Goal: Task Accomplishment & Management: Manage account settings

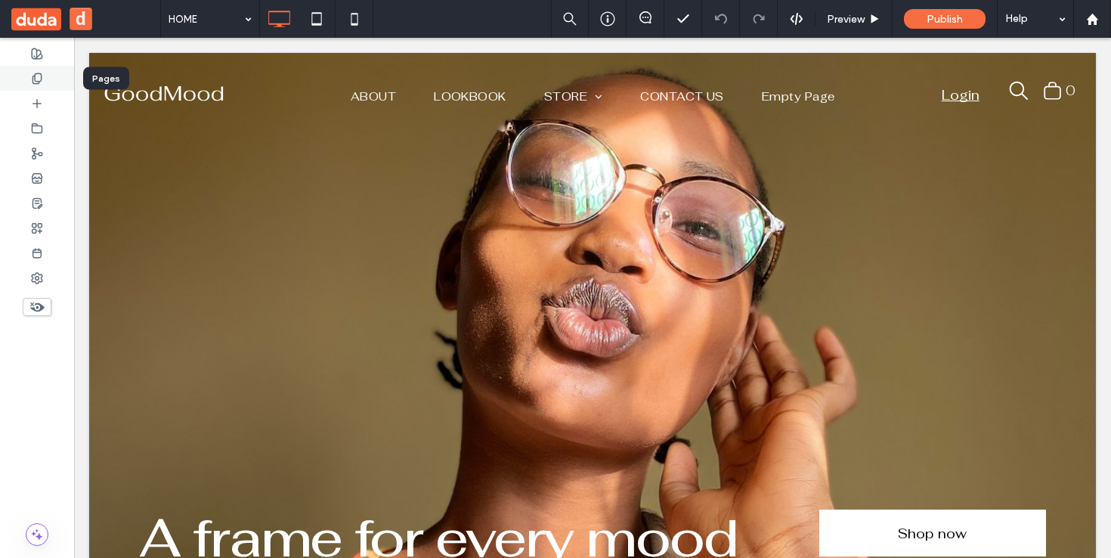
click at [36, 73] on use at bounding box center [37, 78] width 8 height 10
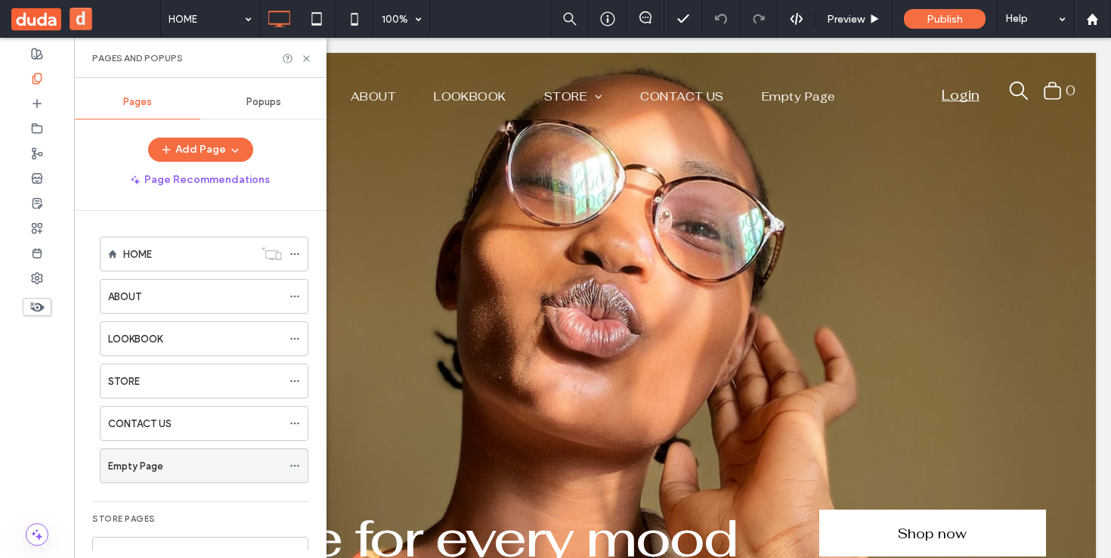
click at [186, 473] on div "Empty Page" at bounding box center [195, 465] width 174 height 33
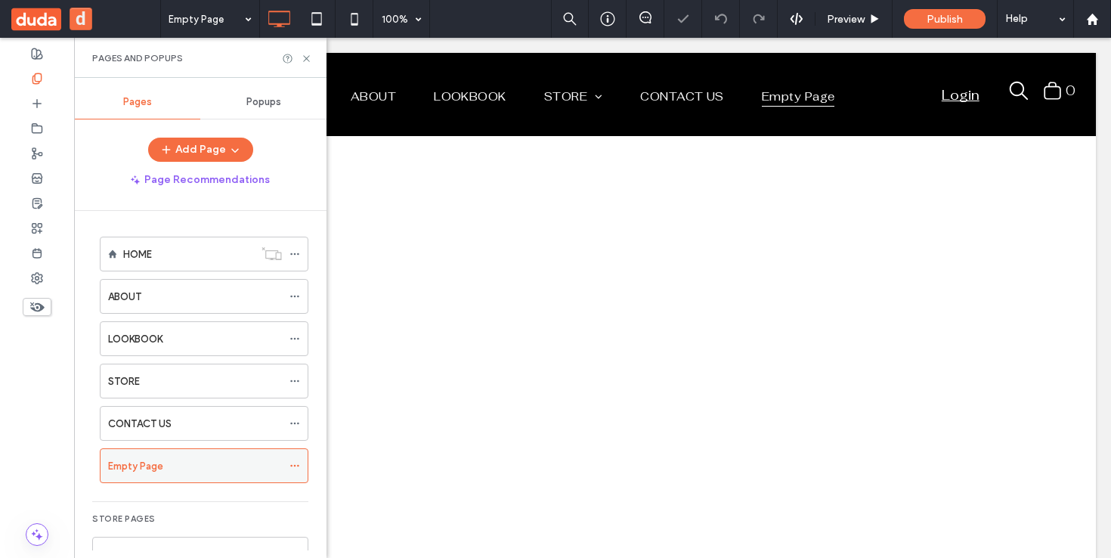
click at [293, 466] on icon at bounding box center [295, 465] width 11 height 11
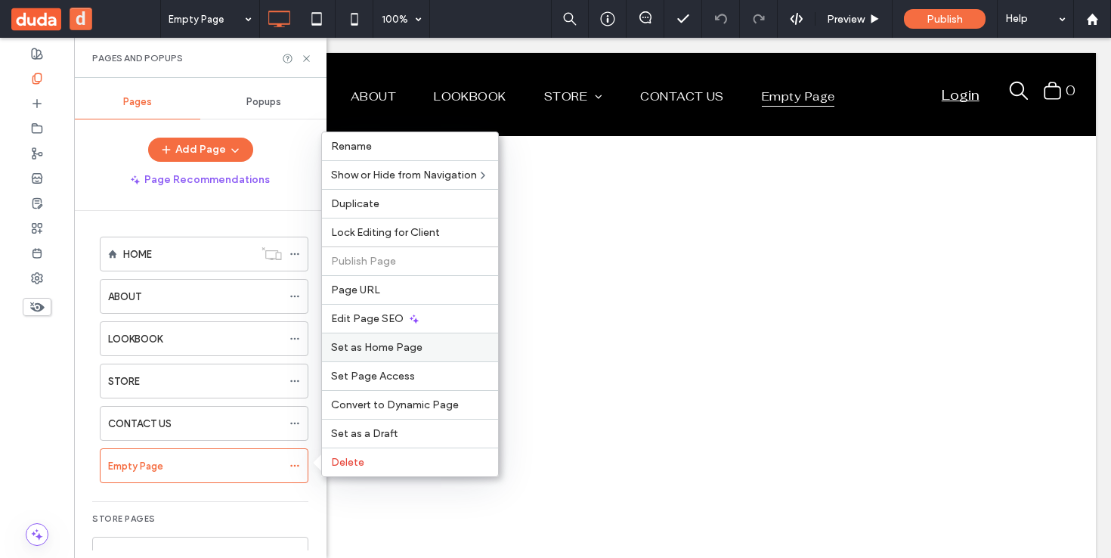
click at [432, 350] on label "Set as Home Page" at bounding box center [410, 347] width 158 height 13
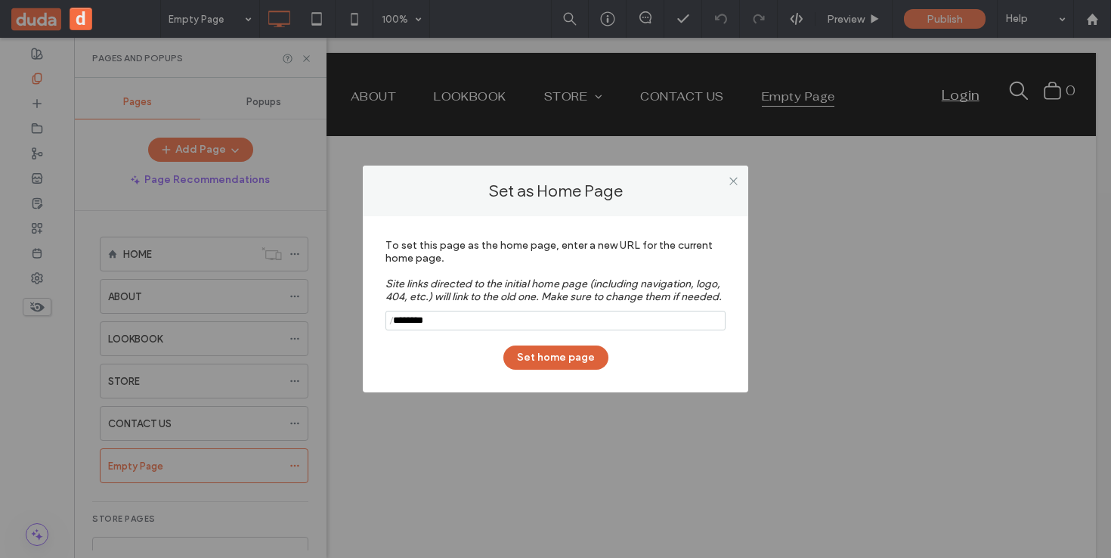
click at [555, 367] on button "Set home page" at bounding box center [555, 357] width 105 height 24
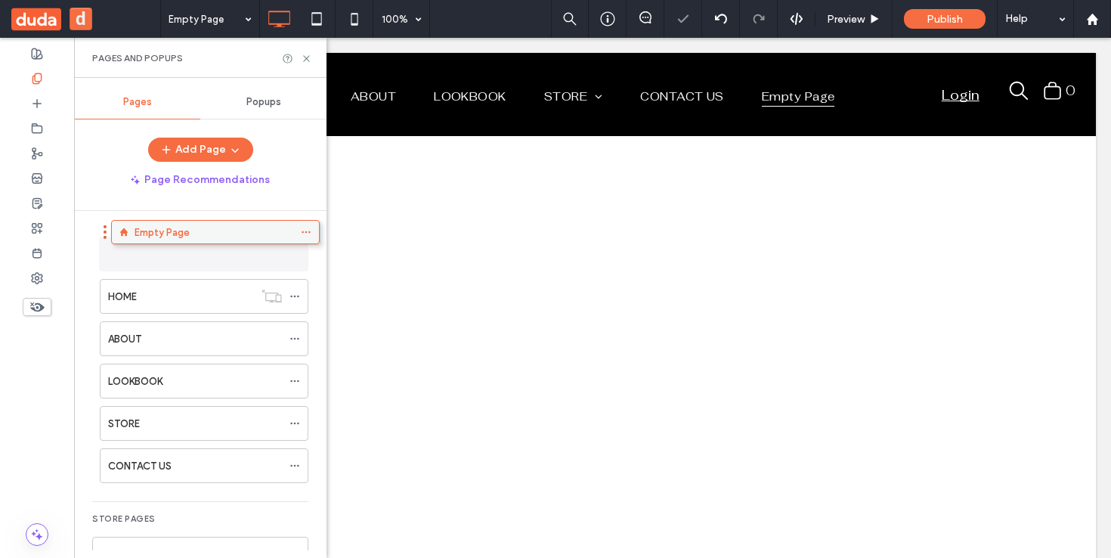
drag, startPoint x: 184, startPoint y: 467, endPoint x: 195, endPoint y: 239, distance: 228.6
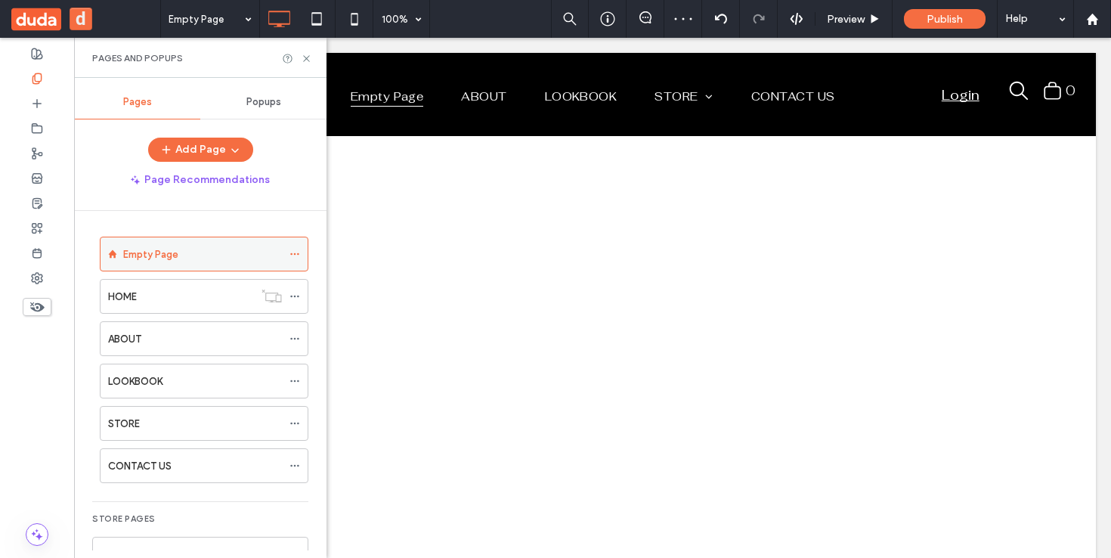
click at [296, 252] on icon at bounding box center [295, 254] width 11 height 11
click at [295, 250] on icon at bounding box center [295, 254] width 11 height 11
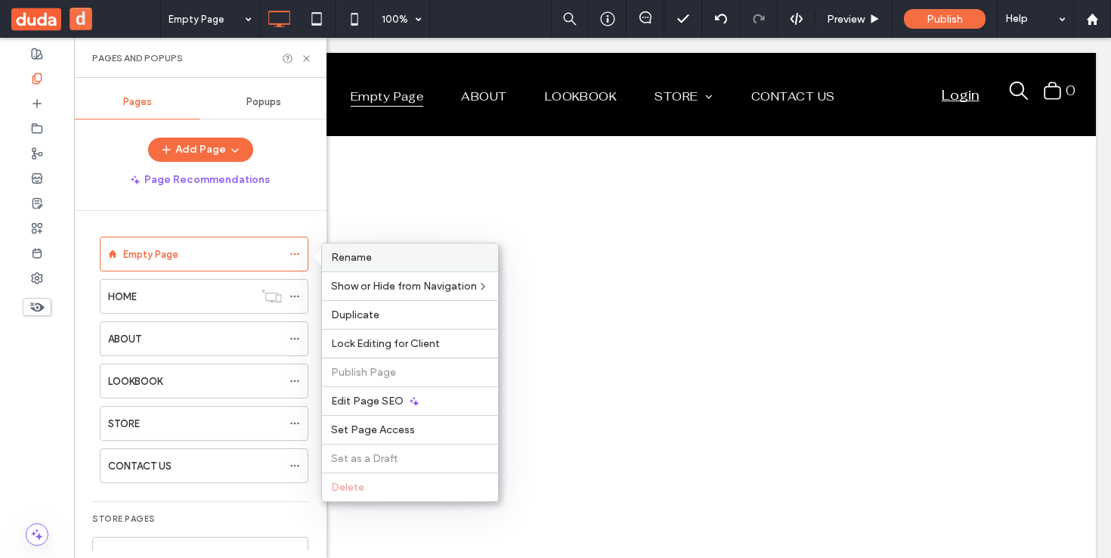
click at [367, 255] on span "Rename" at bounding box center [351, 257] width 41 height 13
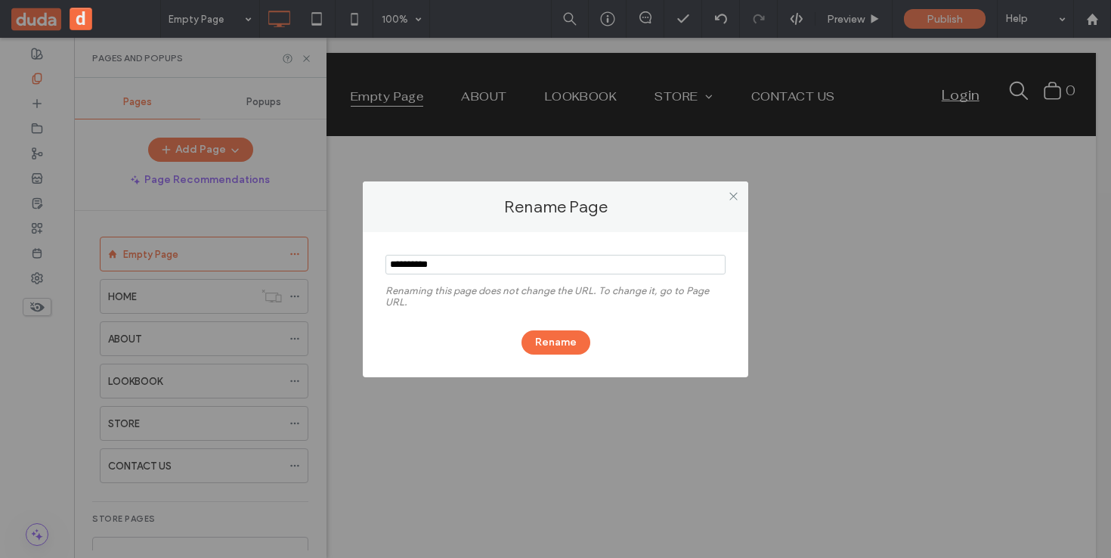
drag, startPoint x: 473, startPoint y: 263, endPoint x: 330, endPoint y: 252, distance: 144.0
click at [330, 252] on div "Rename Page Renaming this page does not change the URL. To change it, go to Pag…" at bounding box center [555, 279] width 1111 height 558
type input "****"
click at [563, 342] on button "Rename" at bounding box center [556, 342] width 69 height 24
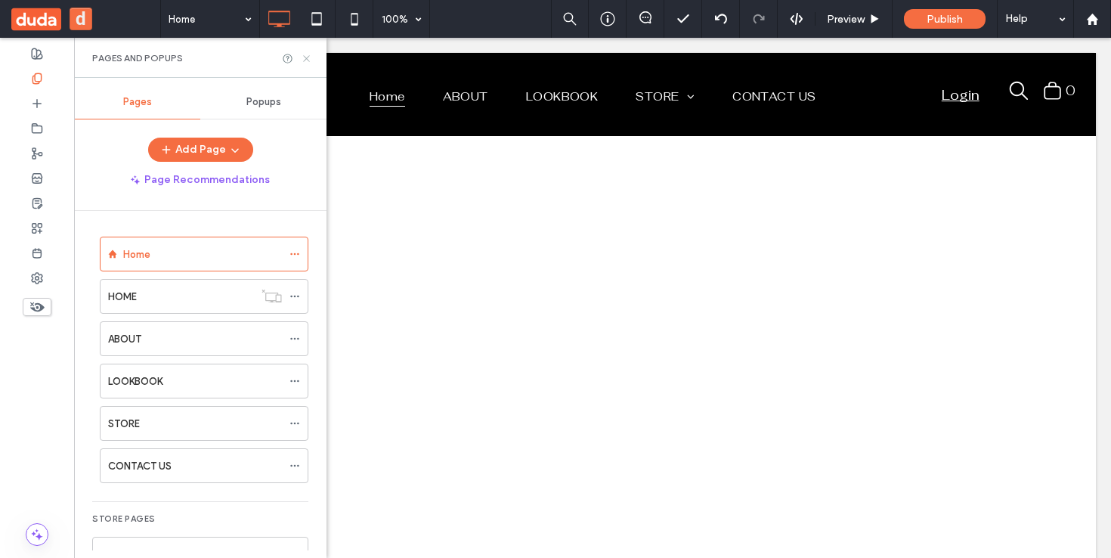
click at [302, 57] on icon at bounding box center [306, 58] width 11 height 11
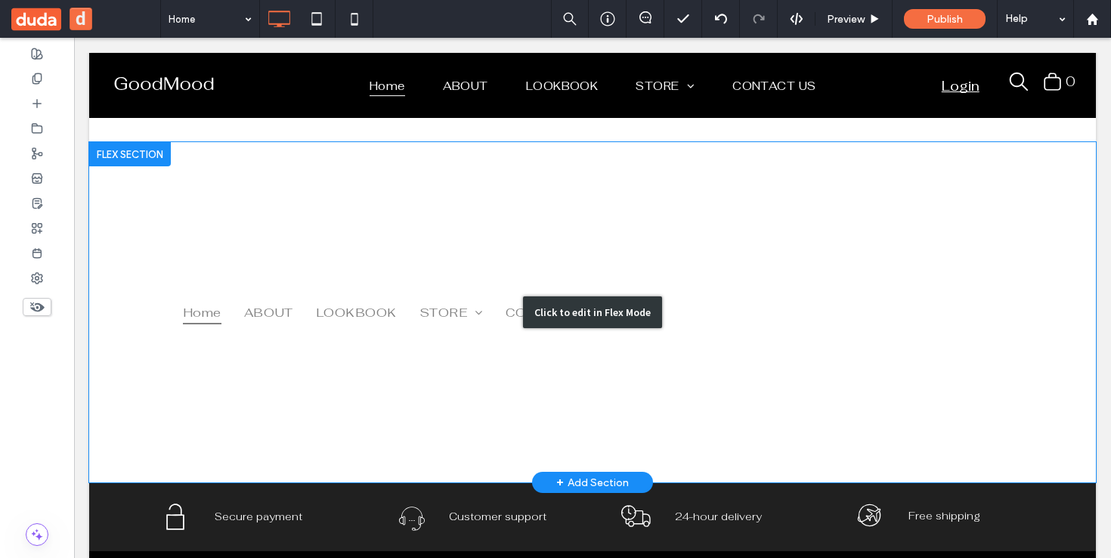
scroll to position [395, 0]
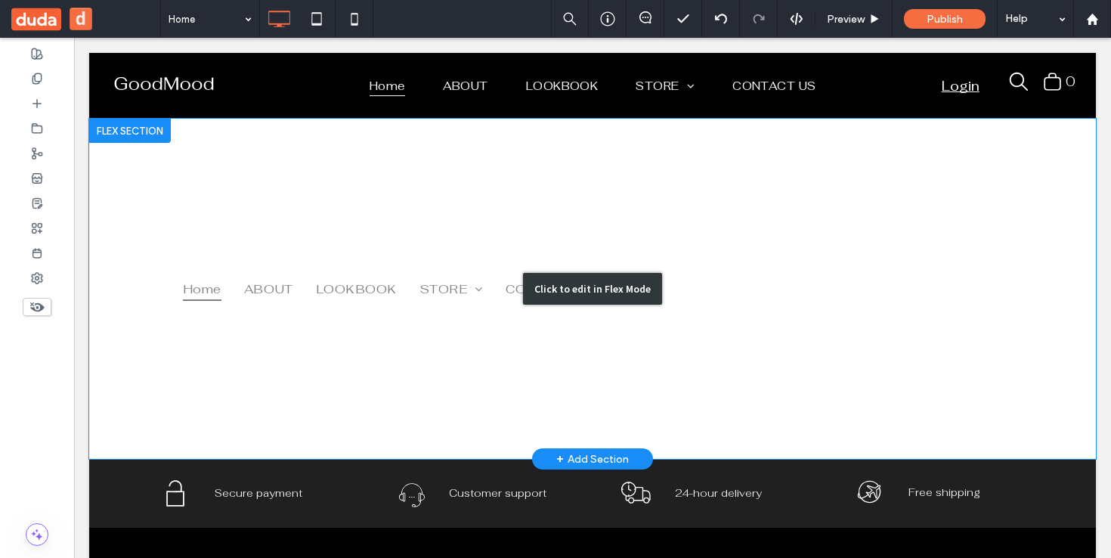
click at [518, 289] on div "Click to edit in Flex Mode" at bounding box center [592, 289] width 1007 height 340
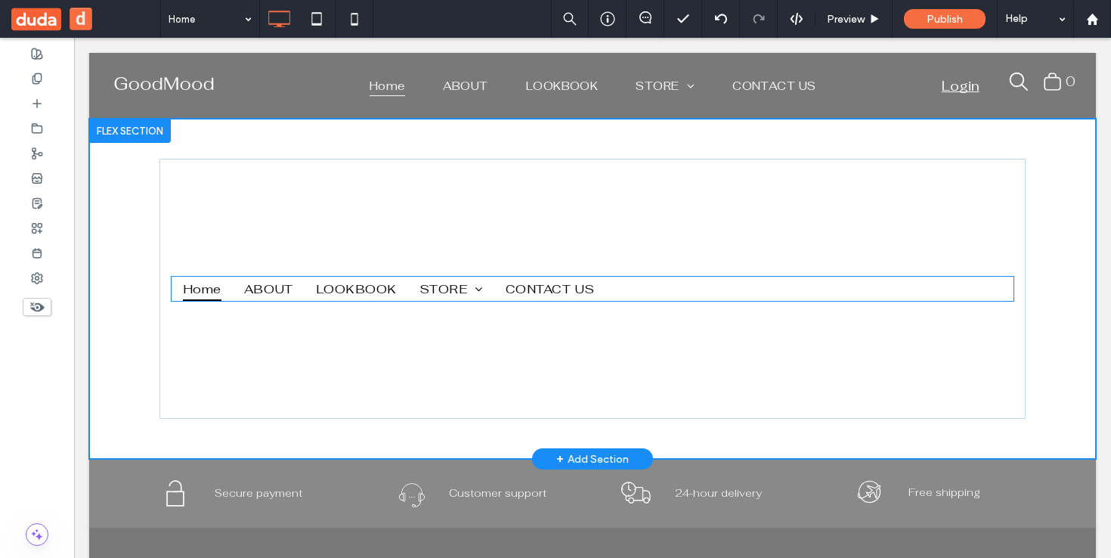
scroll to position [0, 399]
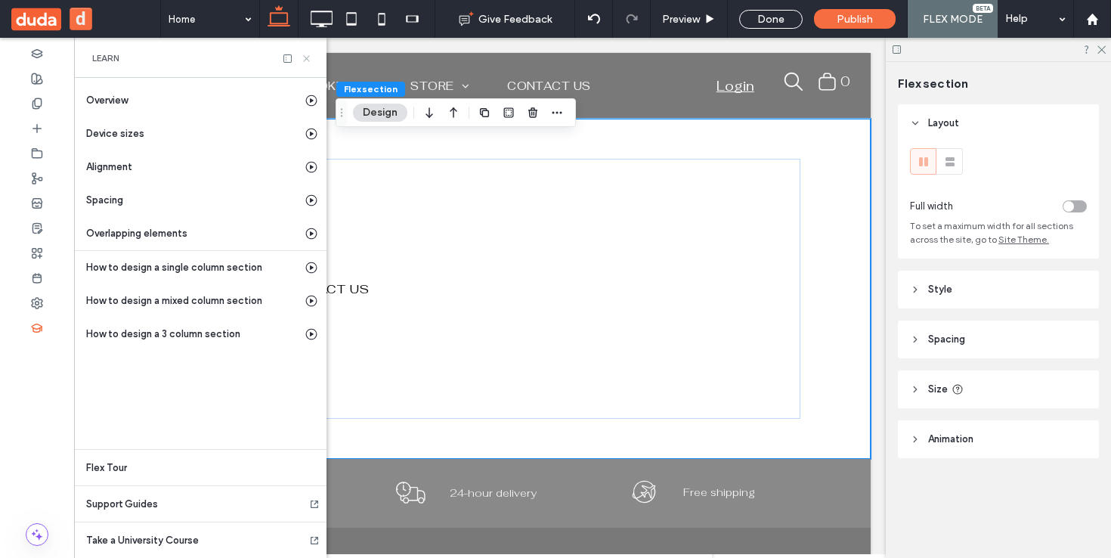
click at [308, 57] on icon at bounding box center [306, 58] width 11 height 11
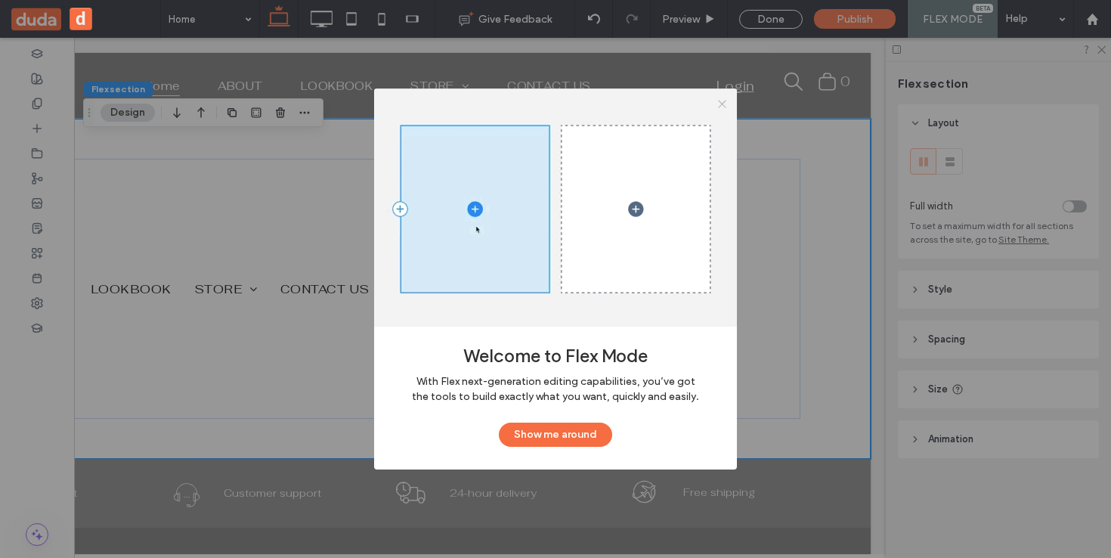
click at [717, 104] on icon at bounding box center [722, 103] width 11 height 11
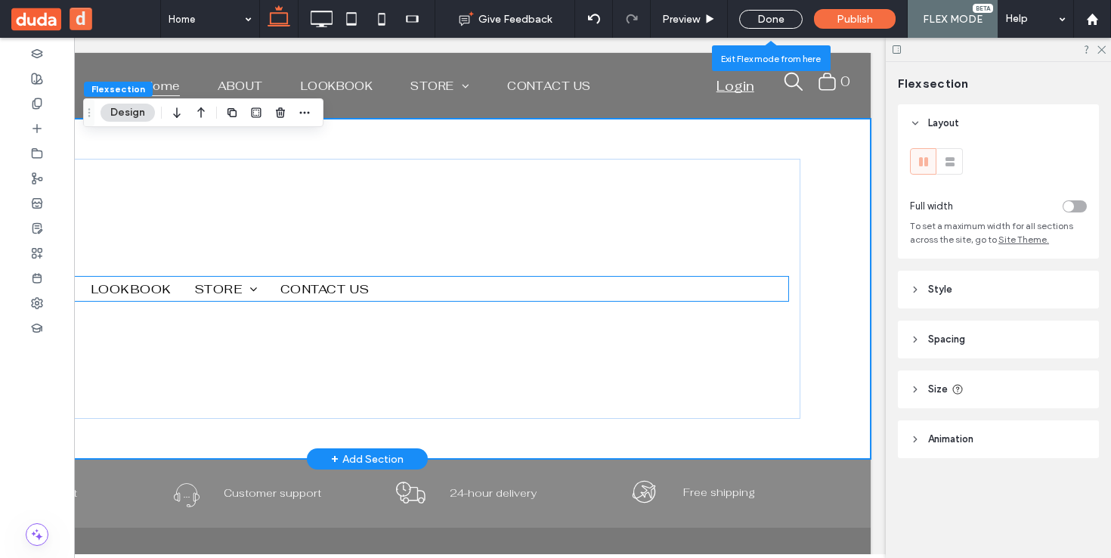
click at [374, 292] on nav "Home ABOUT LOOKBOOK STORE Eyeglasses Sunglasses CONTACT US" at bounding box center [367, 288] width 843 height 23
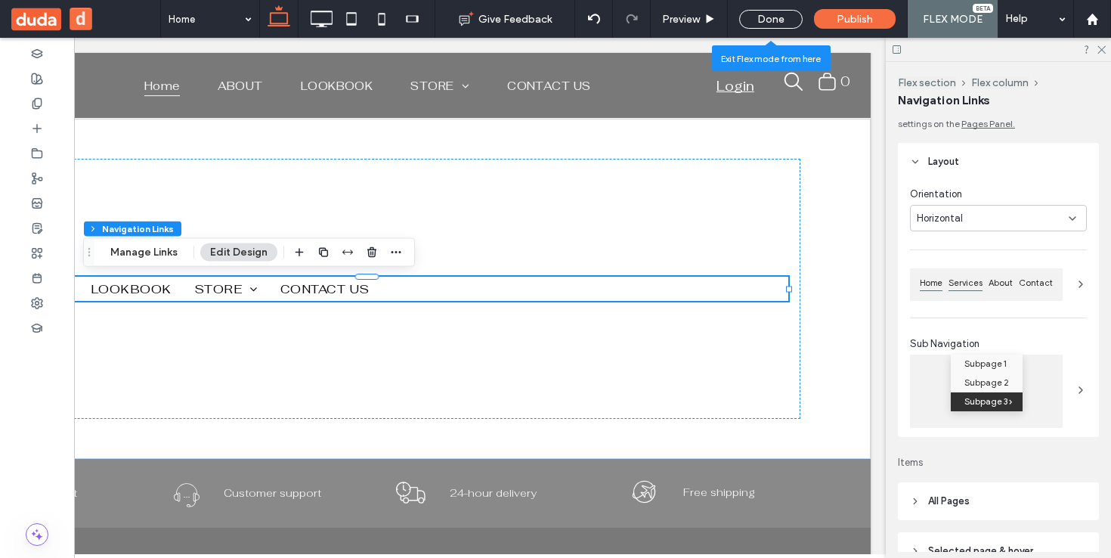
scroll to position [199, 0]
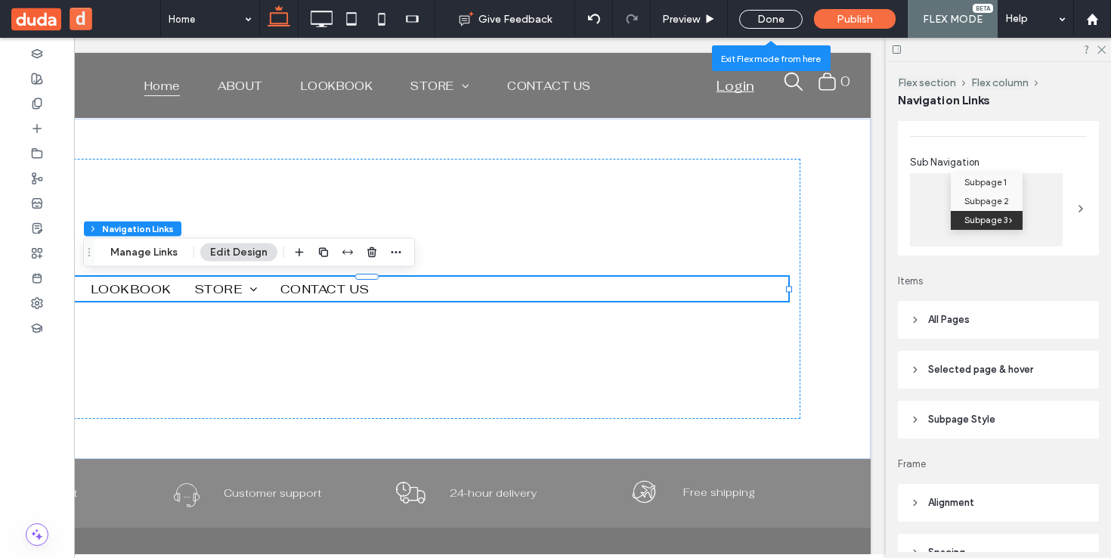
click at [924, 322] on header "All Pages" at bounding box center [998, 320] width 201 height 38
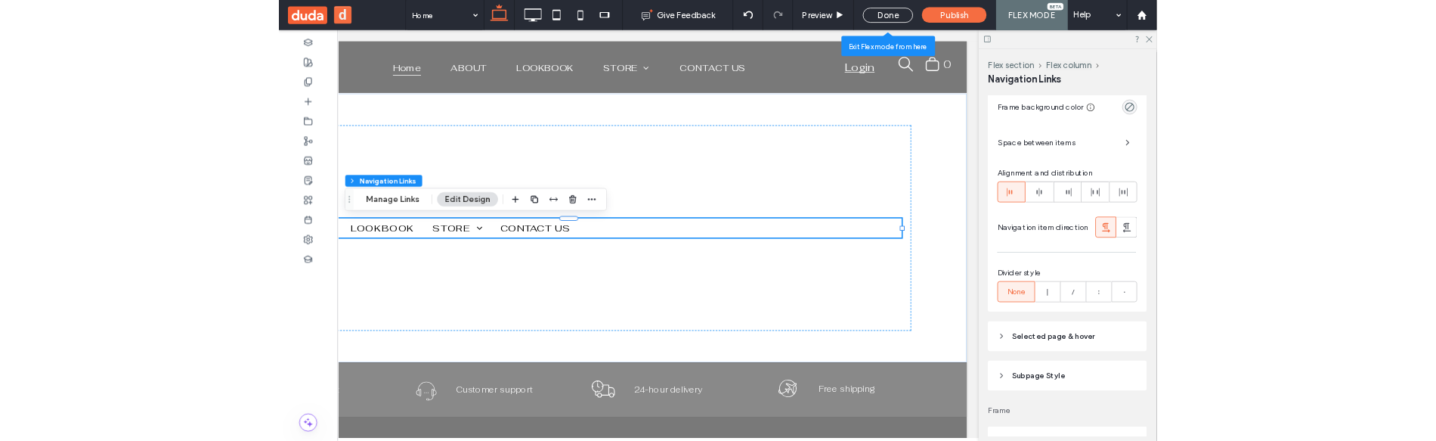
scroll to position [526, 0]
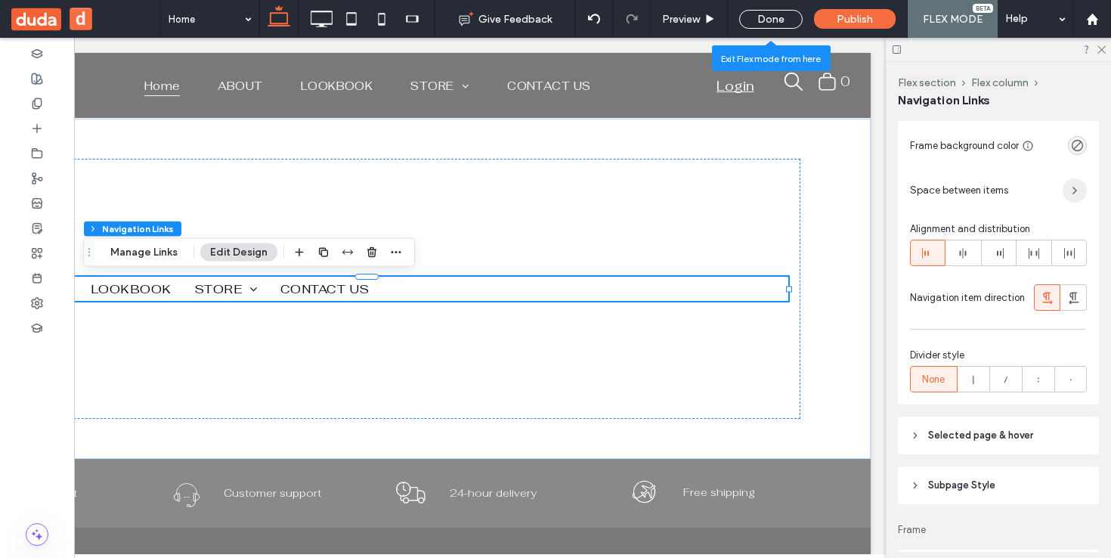
click at [1069, 194] on icon "button" at bounding box center [1075, 190] width 12 height 12
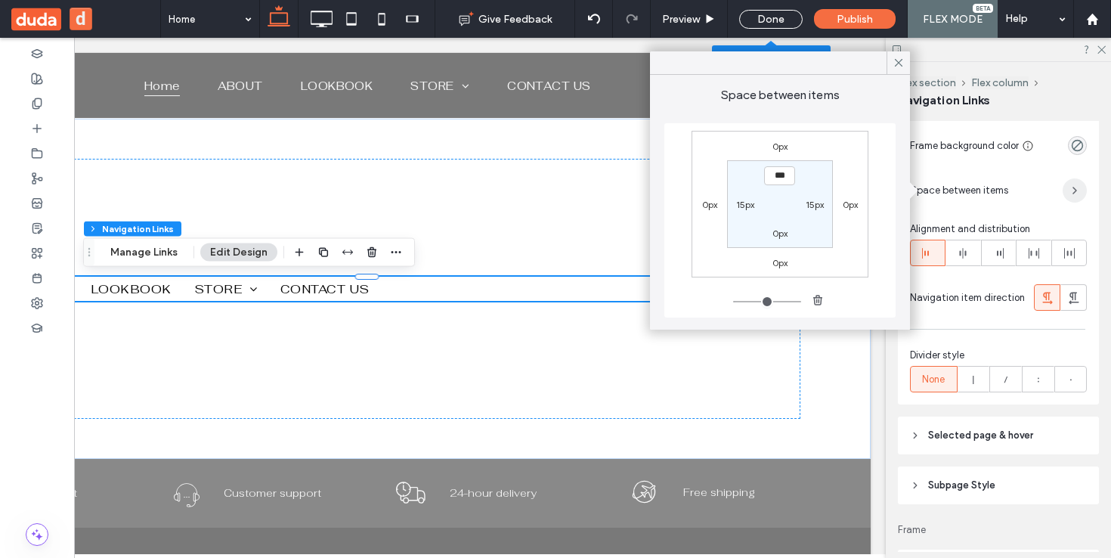
click at [1069, 194] on icon "button" at bounding box center [1075, 190] width 12 height 12
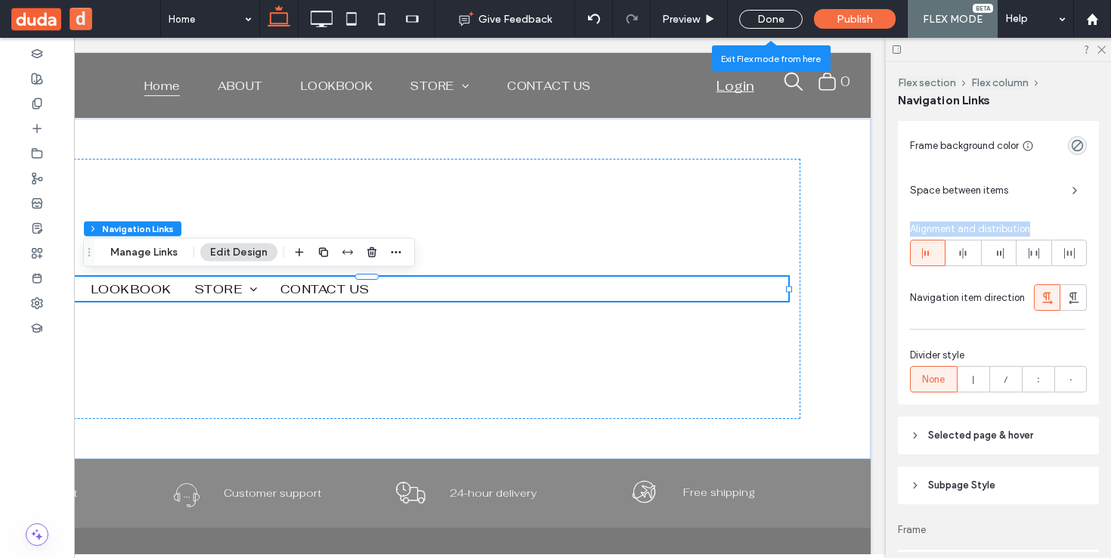
drag, startPoint x: 1030, startPoint y: 228, endPoint x: 905, endPoint y: 230, distance: 125.5
click at [905, 230] on div "Link Style Link Text Number of visible items All Items Frame background color S…" at bounding box center [998, 207] width 201 height 393
copy span "Alignment and distribution"
click at [963, 251] on use at bounding box center [963, 253] width 7 height 11
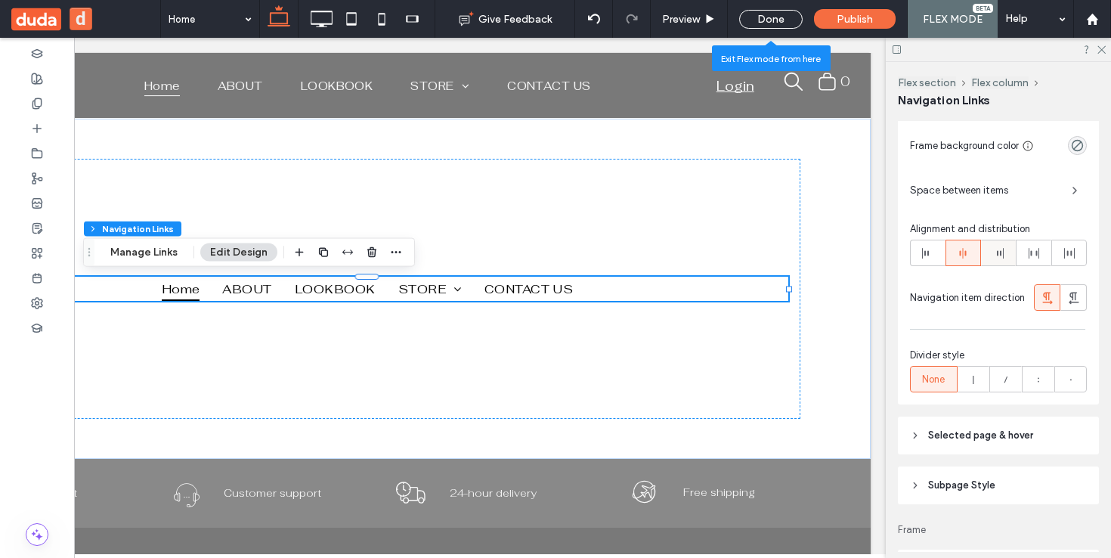
click at [993, 259] on icon at bounding box center [999, 253] width 12 height 12
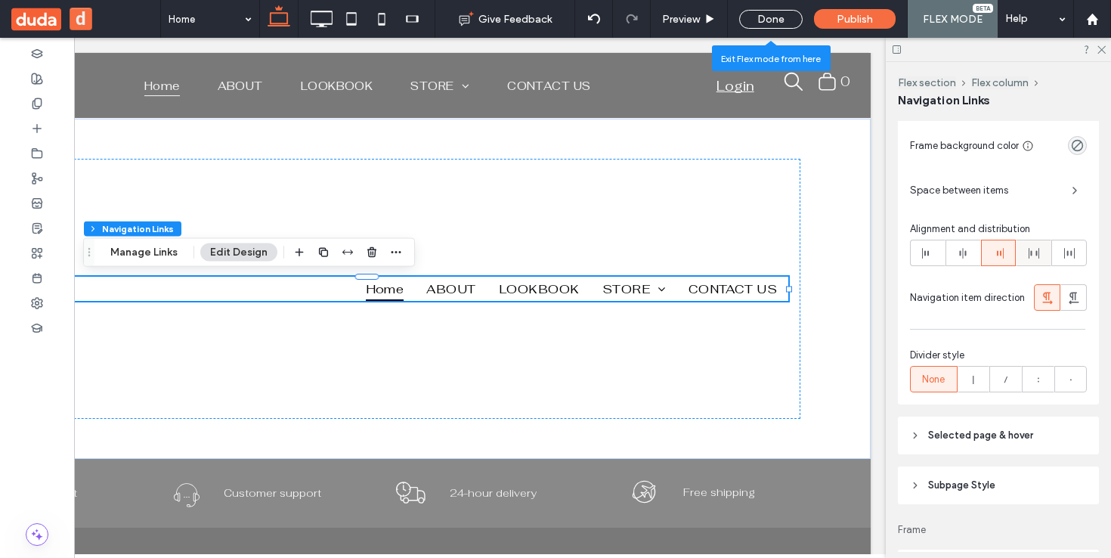
click at [1030, 260] on span at bounding box center [1034, 252] width 12 height 25
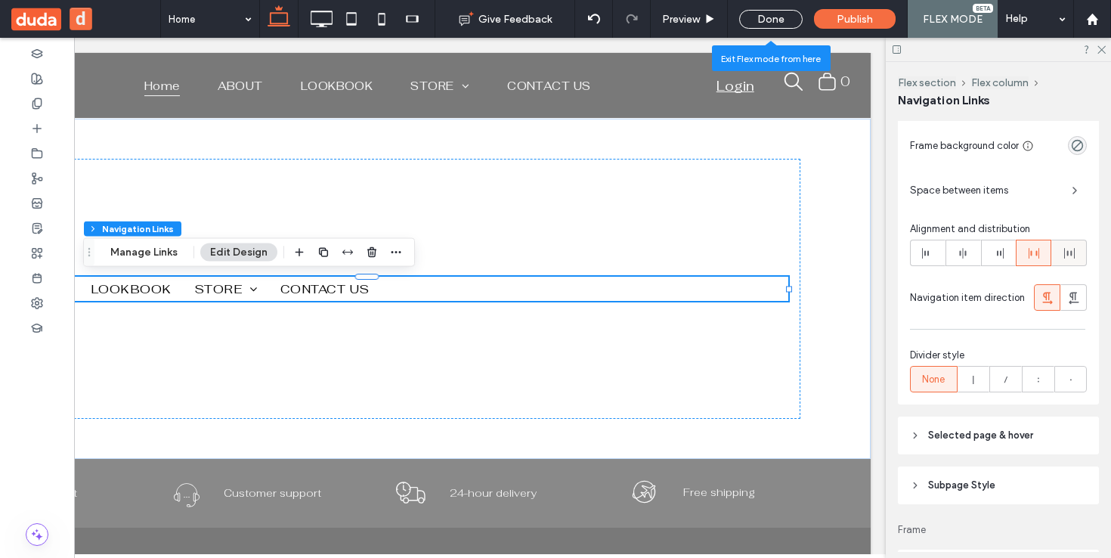
click at [1068, 257] on div at bounding box center [1069, 252] width 34 height 25
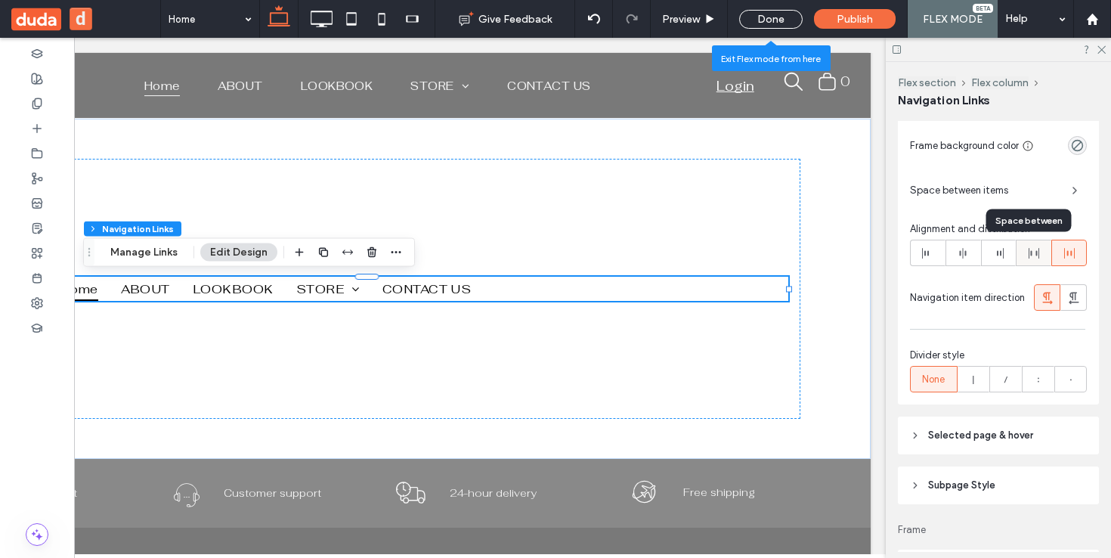
click at [1036, 255] on div at bounding box center [1034, 252] width 34 height 25
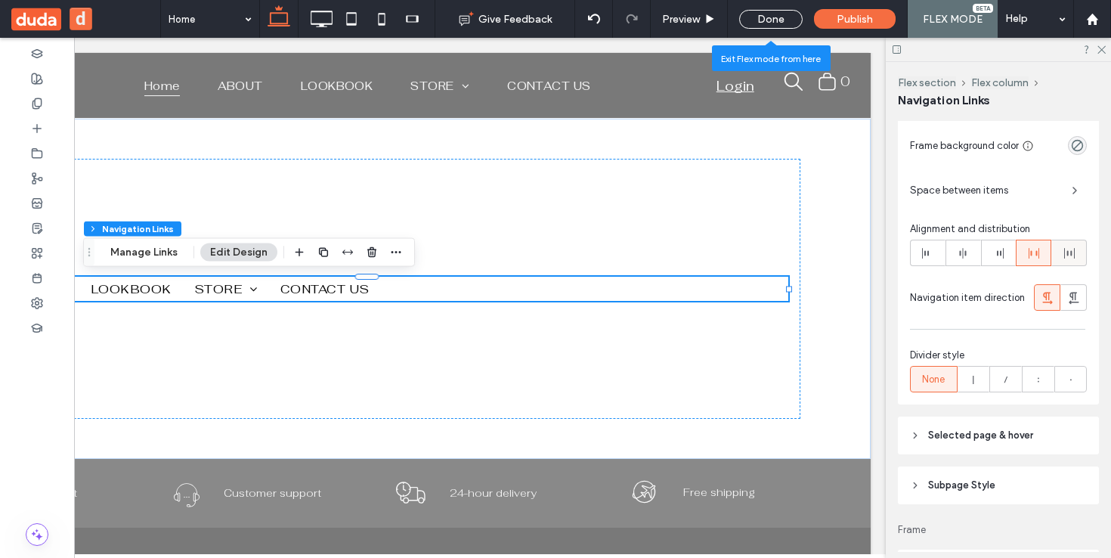
click at [1064, 253] on icon at bounding box center [1070, 253] width 12 height 12
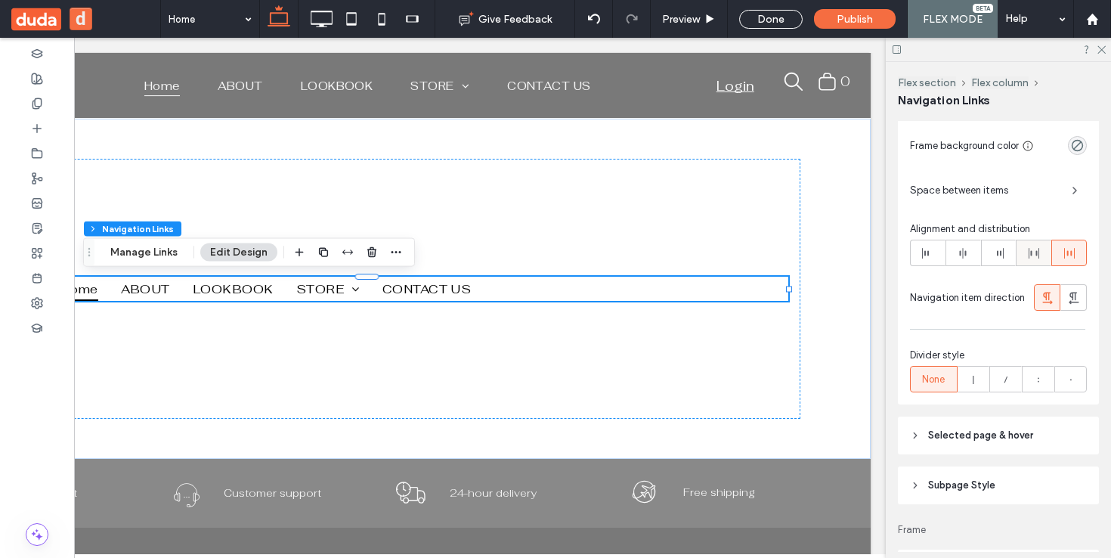
click at [1021, 256] on div at bounding box center [1034, 252] width 34 height 25
click at [929, 256] on icon at bounding box center [928, 253] width 12 height 12
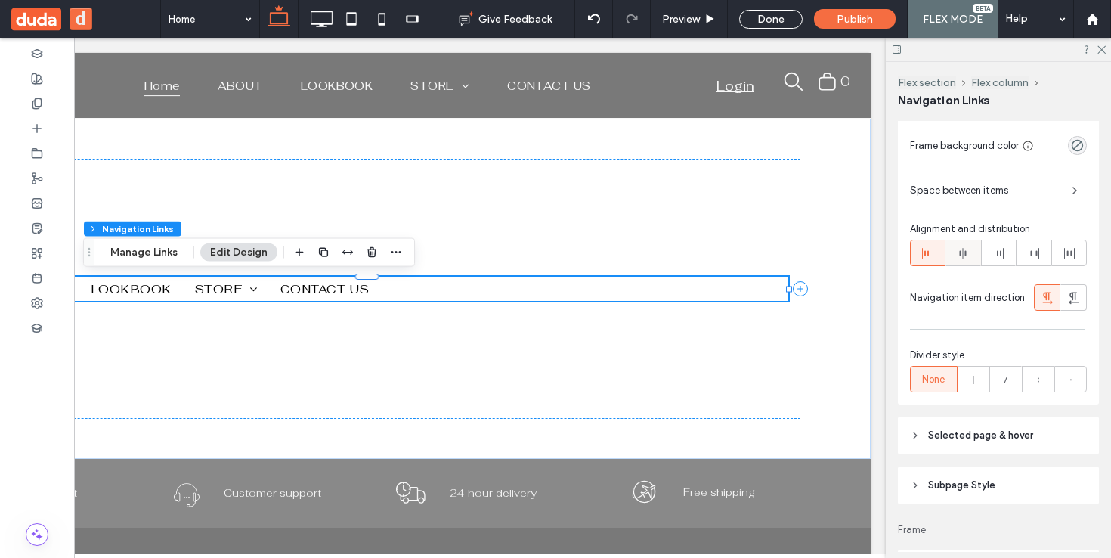
click at [960, 253] on use at bounding box center [963, 253] width 7 height 11
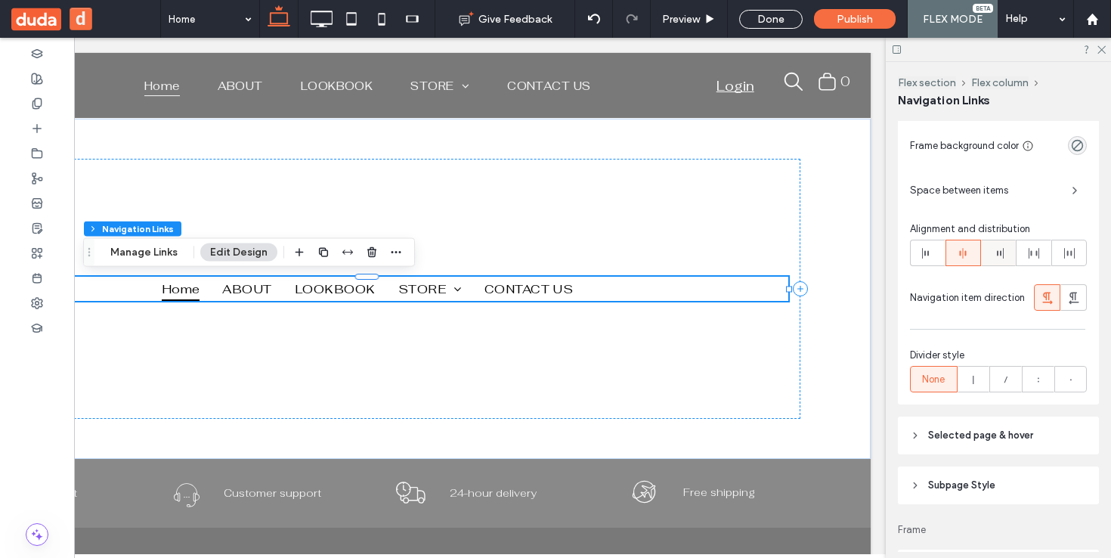
click at [993, 256] on icon at bounding box center [999, 253] width 12 height 12
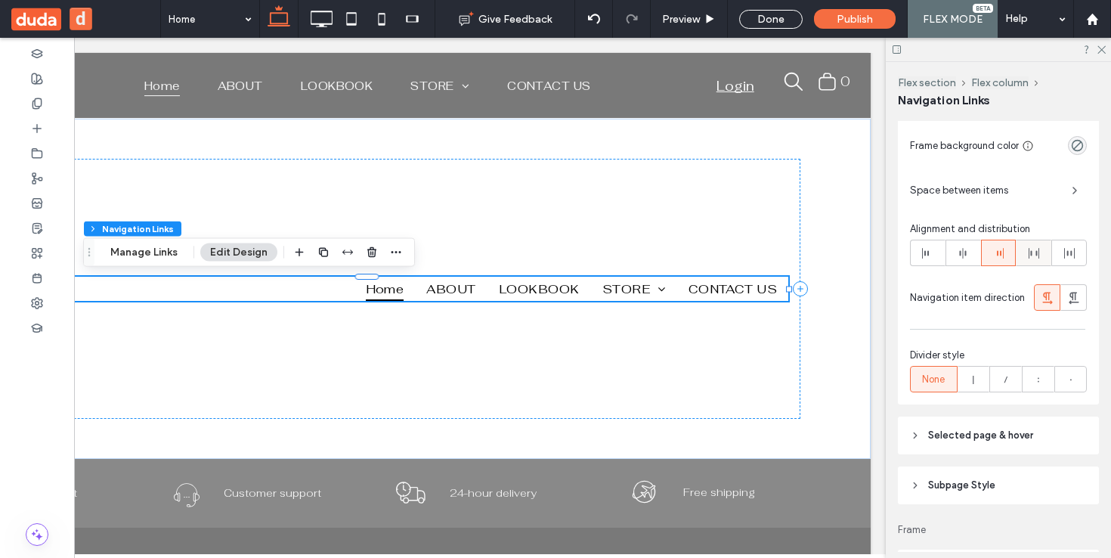
click at [1029, 255] on icon at bounding box center [1034, 253] width 12 height 12
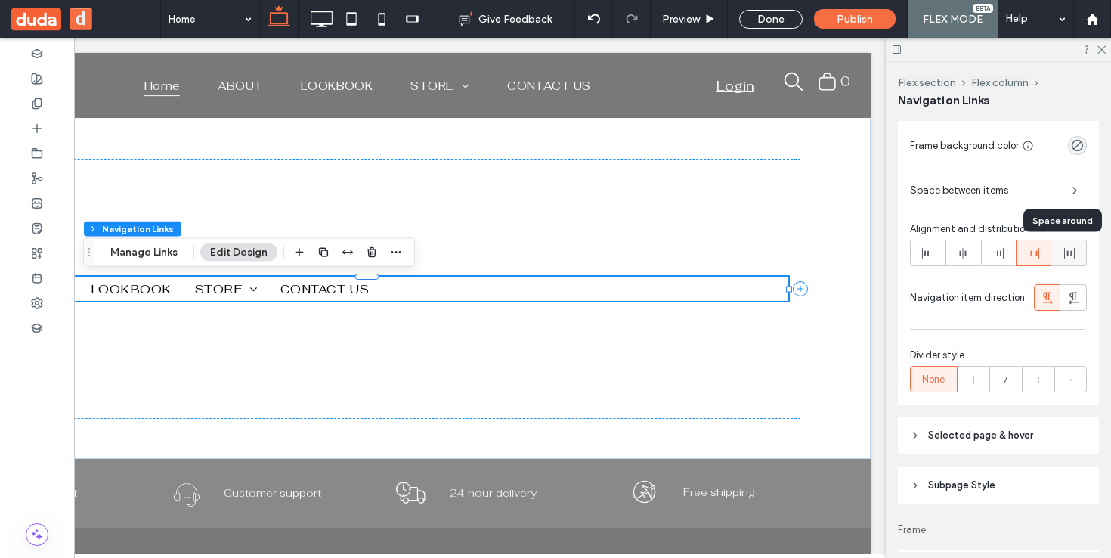
click at [1064, 256] on icon at bounding box center [1070, 253] width 12 height 12
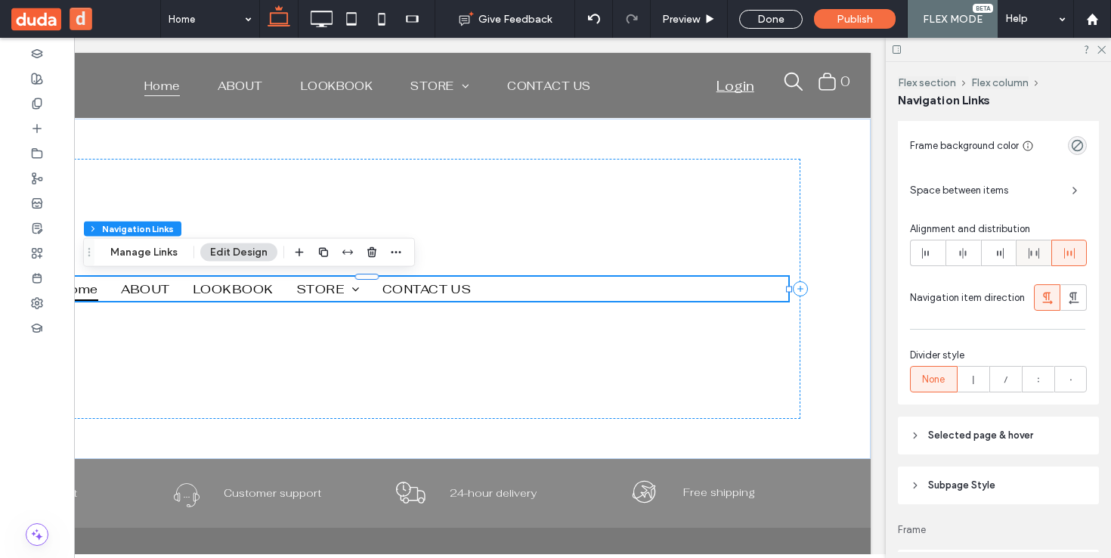
click at [1038, 257] on div at bounding box center [1034, 252] width 34 height 25
click at [1064, 256] on icon at bounding box center [1070, 253] width 12 height 12
click at [1028, 256] on icon at bounding box center [1034, 253] width 12 height 12
click at [985, 258] on div at bounding box center [999, 252] width 34 height 25
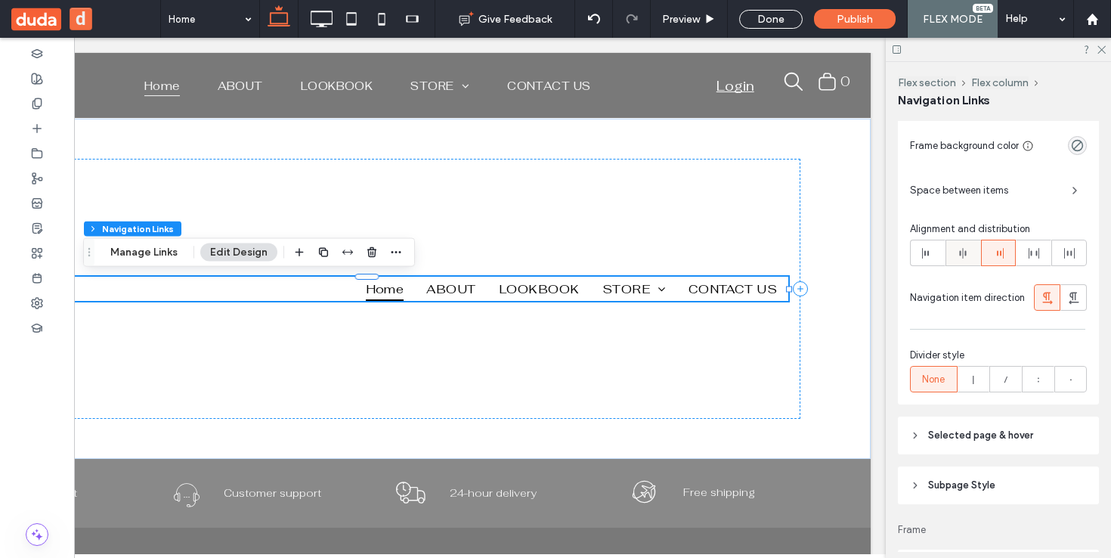
click at [957, 262] on span at bounding box center [963, 252] width 12 height 25
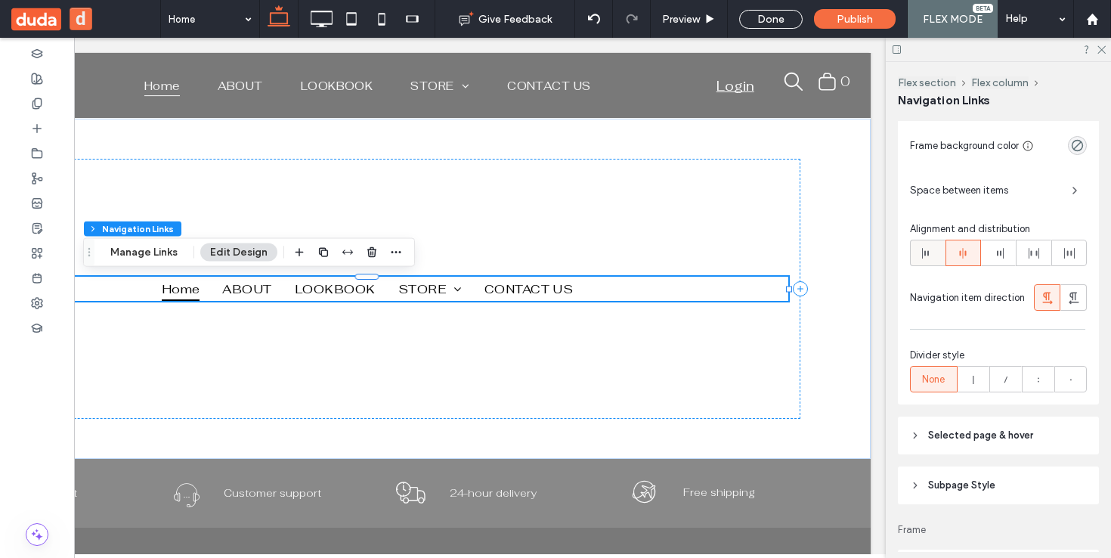
click at [932, 259] on span at bounding box center [928, 252] width 12 height 25
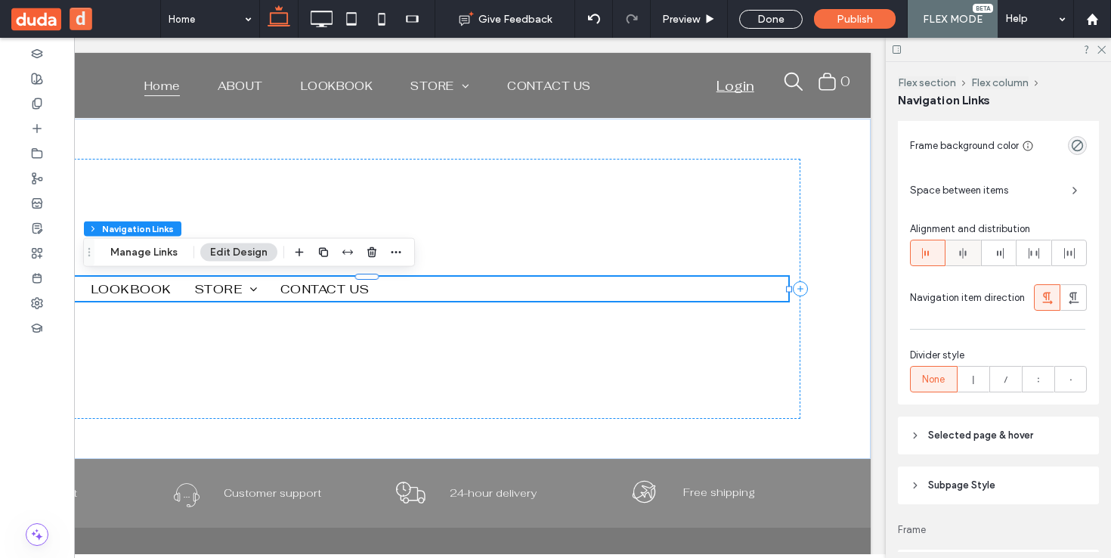
click at [965, 259] on span at bounding box center [963, 252] width 12 height 25
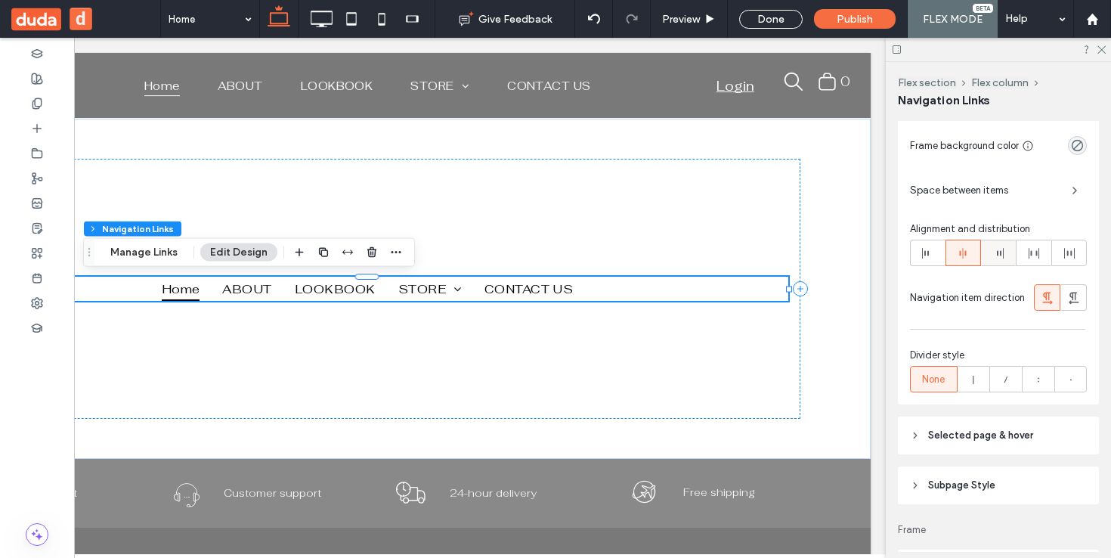
click at [985, 256] on div at bounding box center [999, 252] width 34 height 25
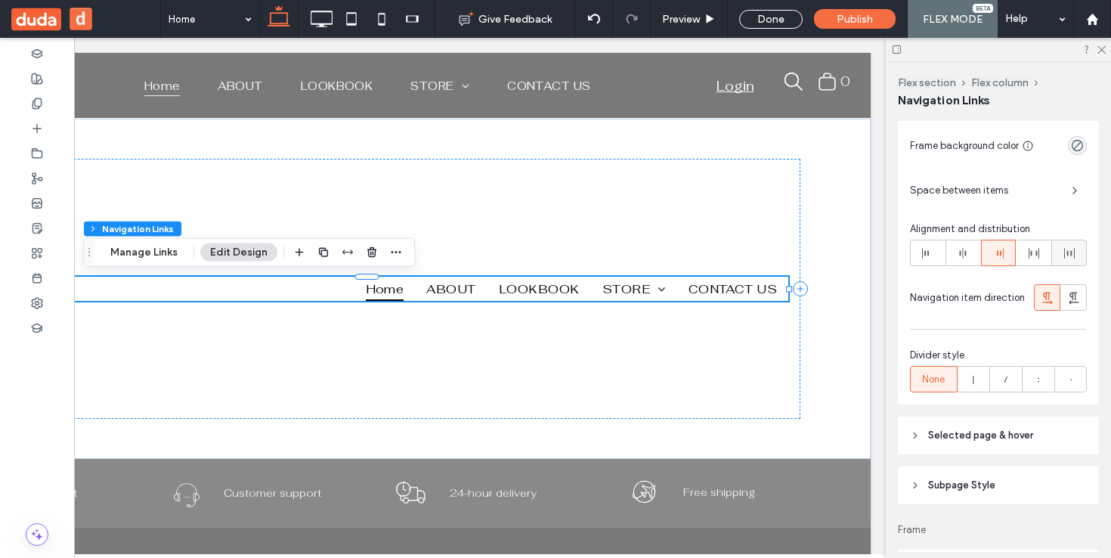
click at [1064, 254] on icon at bounding box center [1070, 253] width 12 height 12
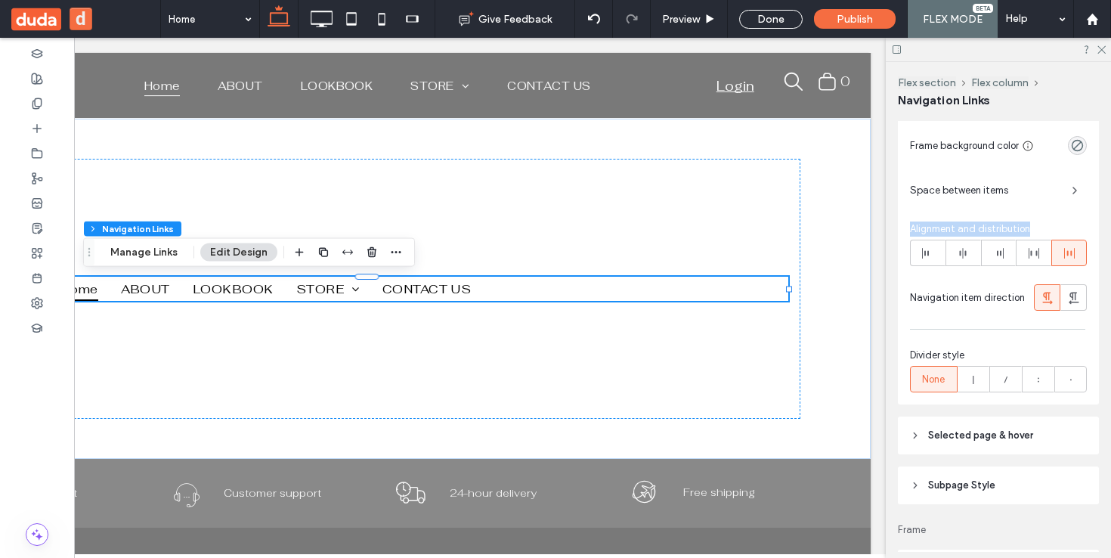
drag, startPoint x: 1035, startPoint y: 229, endPoint x: 906, endPoint y: 233, distance: 128.6
click at [906, 233] on div "Link Style Link Text Number of visible items All Items Frame background color S…" at bounding box center [998, 207] width 201 height 393
copy span "Alignment and distribution"
click at [1033, 257] on use at bounding box center [1034, 253] width 11 height 11
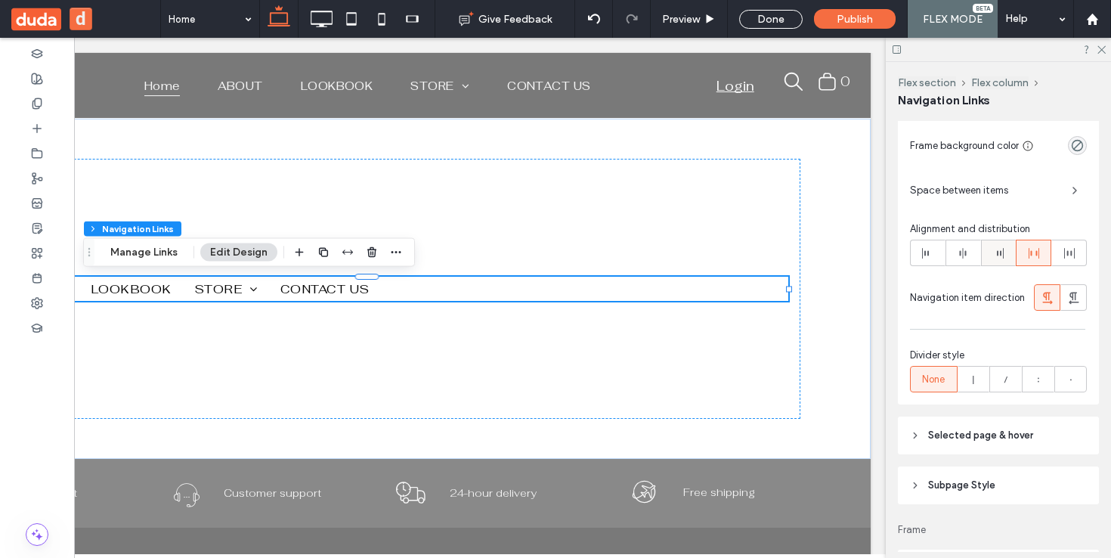
click at [987, 249] on div at bounding box center [999, 252] width 34 height 25
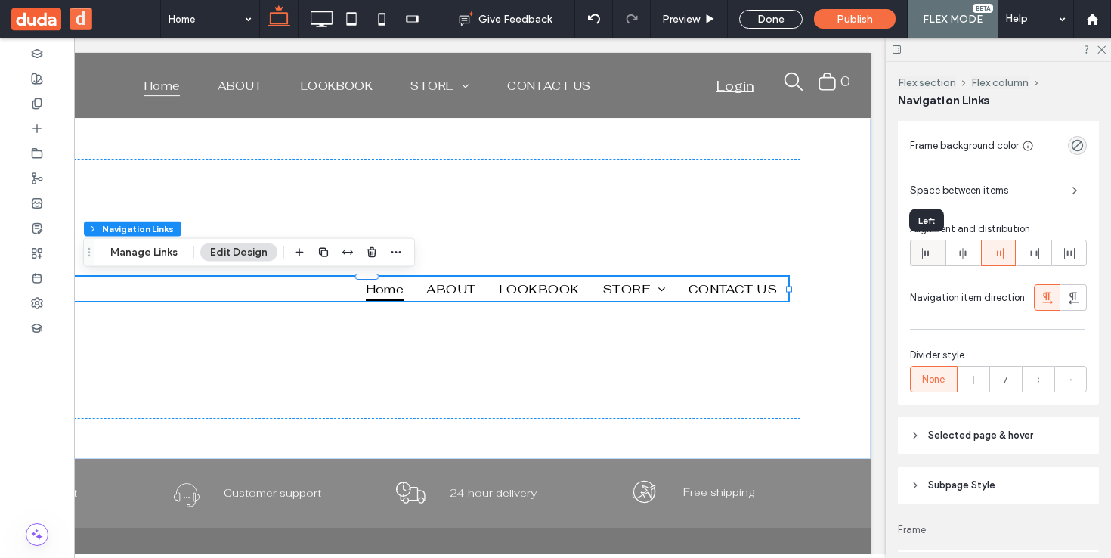
click at [928, 256] on icon at bounding box center [928, 253] width 12 height 12
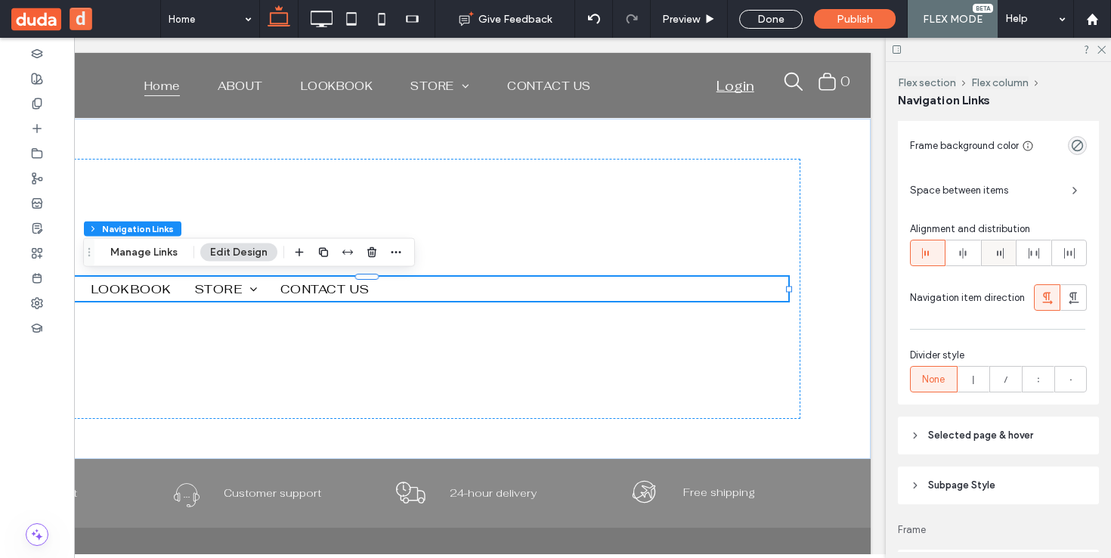
click at [993, 260] on span at bounding box center [999, 252] width 12 height 25
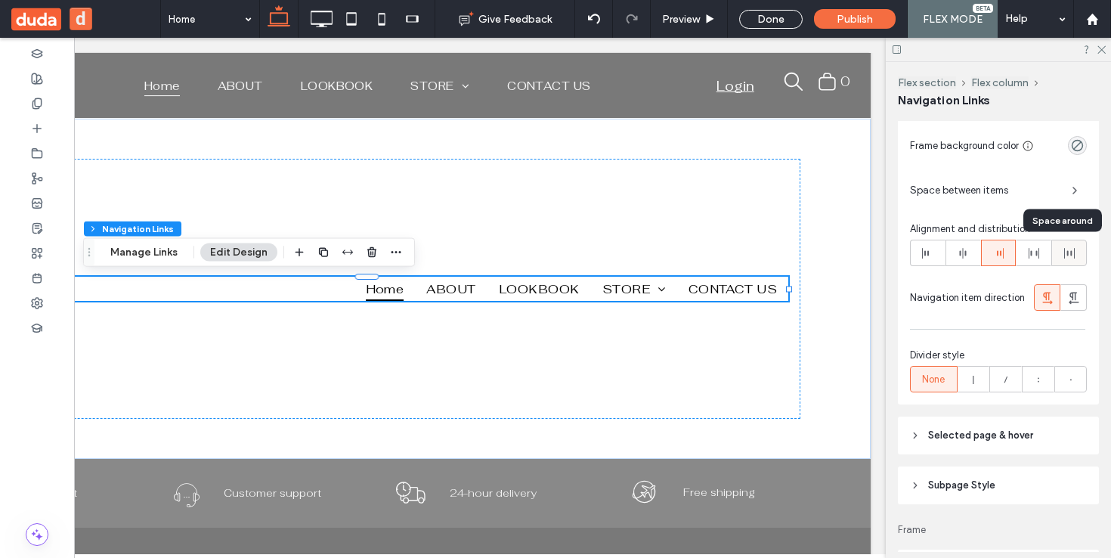
click at [1052, 259] on div at bounding box center [1069, 252] width 34 height 25
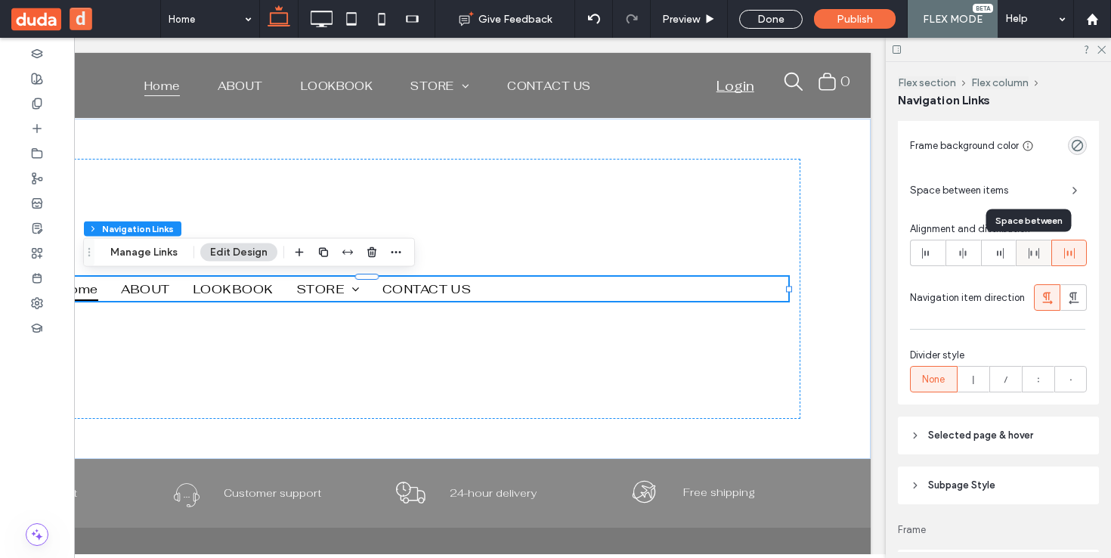
click at [1028, 253] on icon at bounding box center [1034, 253] width 12 height 12
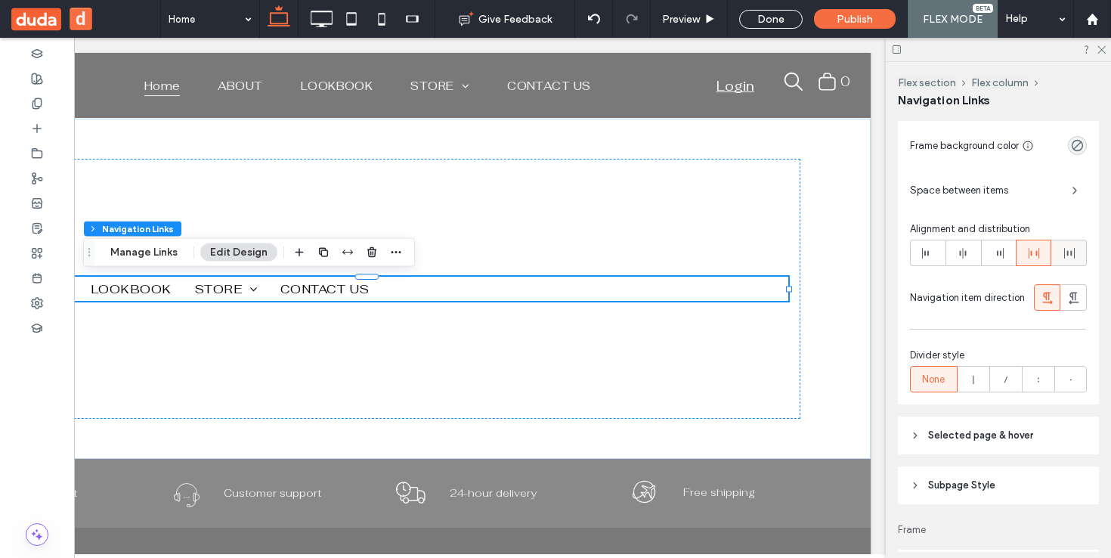
click at [1069, 256] on div at bounding box center [1069, 252] width 34 height 25
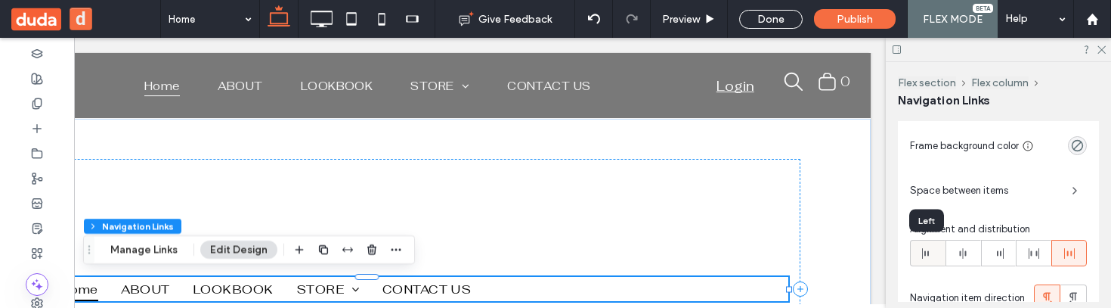
click at [927, 258] on icon at bounding box center [928, 253] width 12 height 12
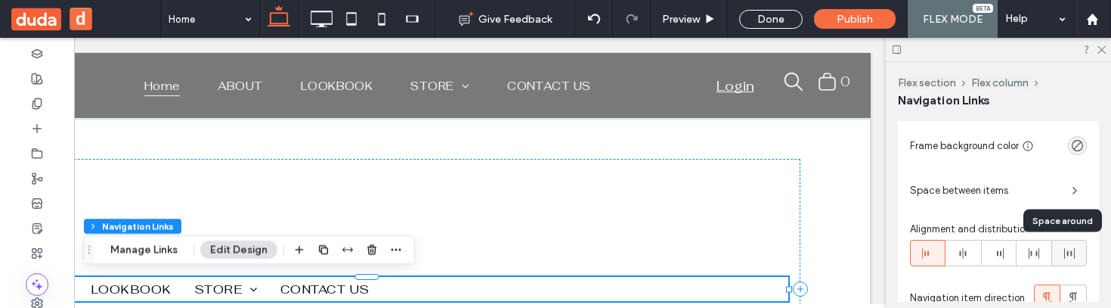
click at [1064, 256] on icon at bounding box center [1070, 253] width 12 height 12
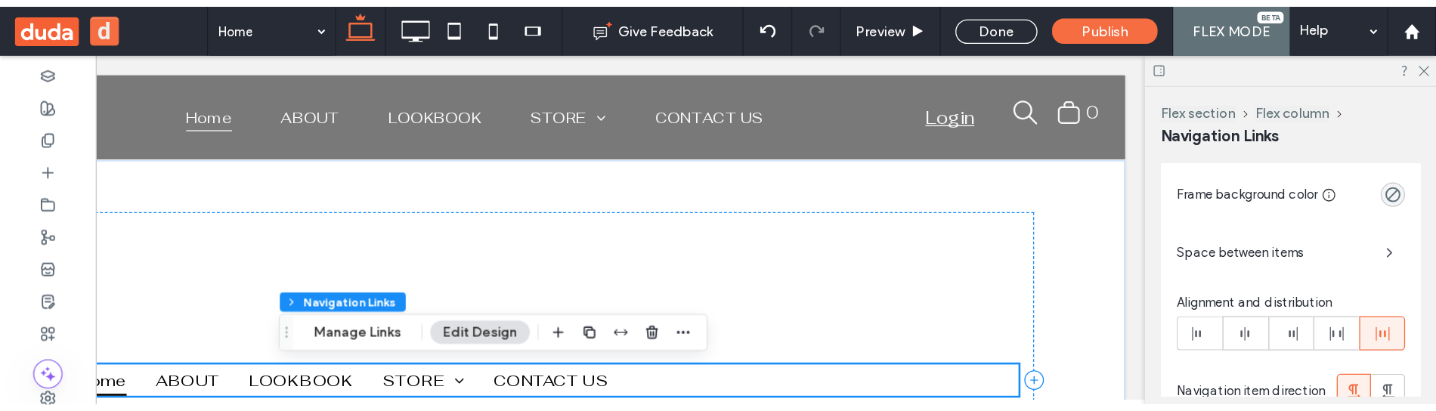
scroll to position [527, 0]
